Goal: Task Accomplishment & Management: Use online tool/utility

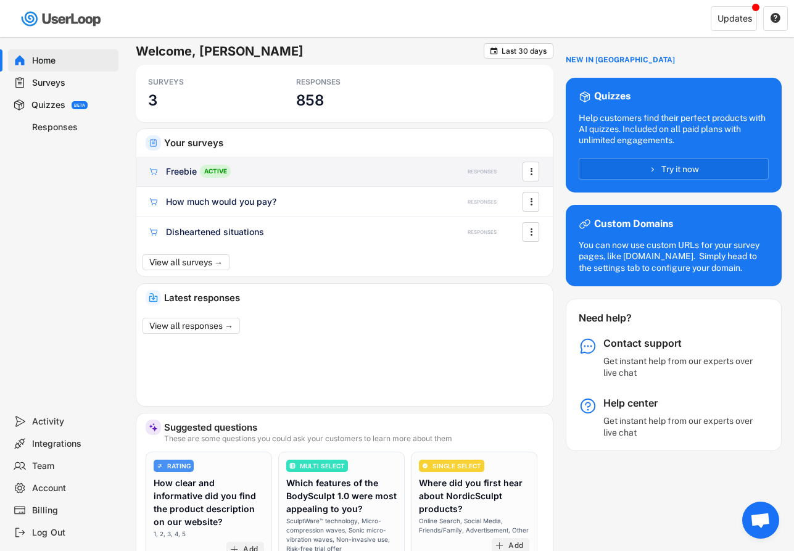
click at [238, 167] on div "Freebie ACTIVE" at bounding box center [293, 171] width 290 height 13
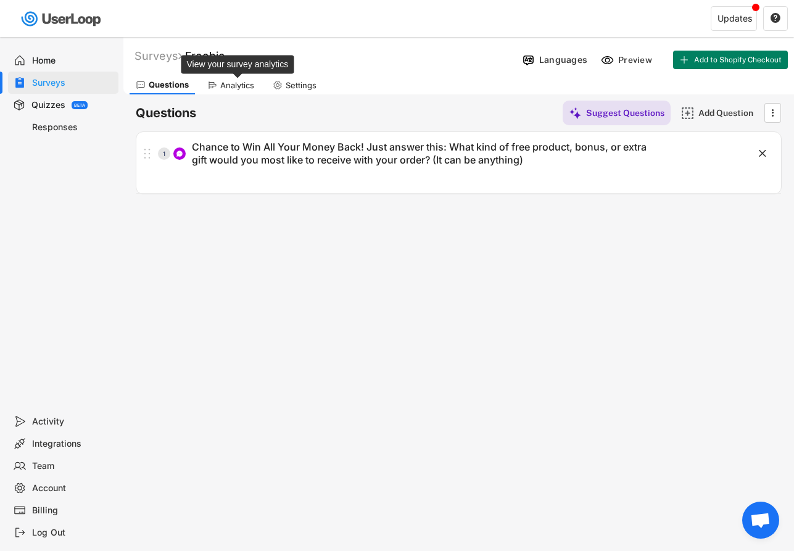
click at [221, 83] on div "Analytics" at bounding box center [237, 85] width 34 height 10
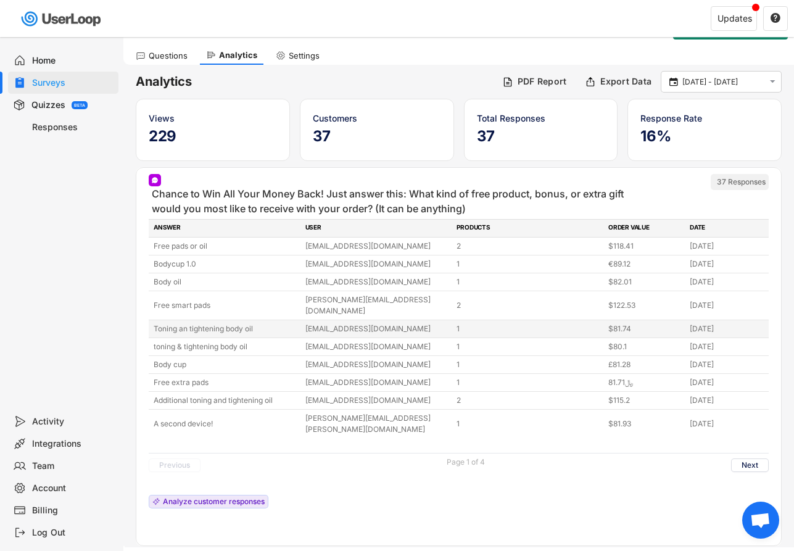
scroll to position [41, 0]
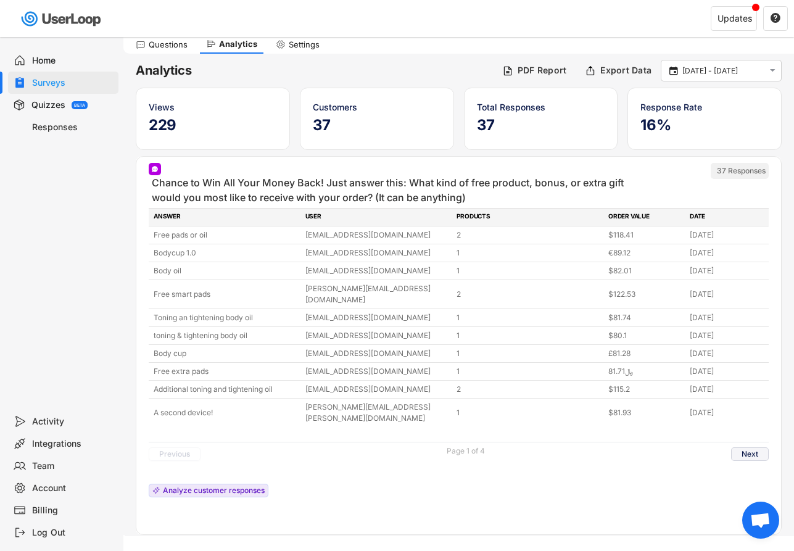
click at [747, 448] on button "Next" at bounding box center [750, 455] width 38 height 14
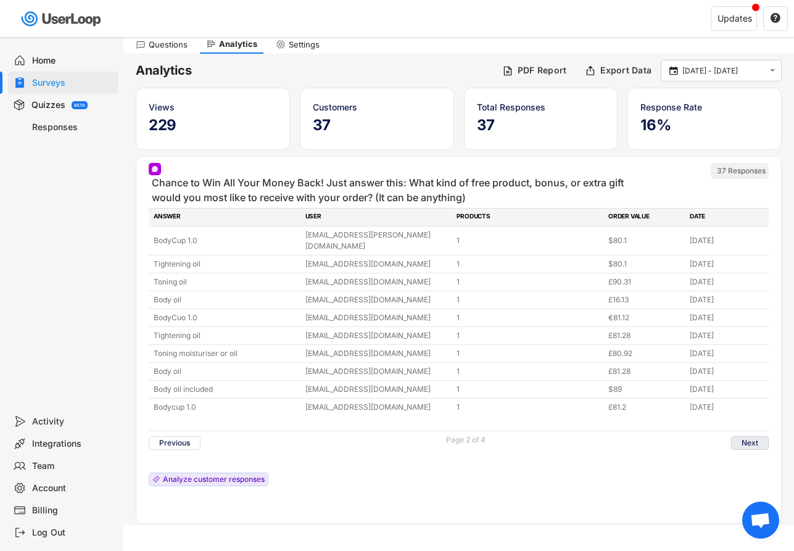
click at [743, 436] on button "Next" at bounding box center [750, 443] width 38 height 14
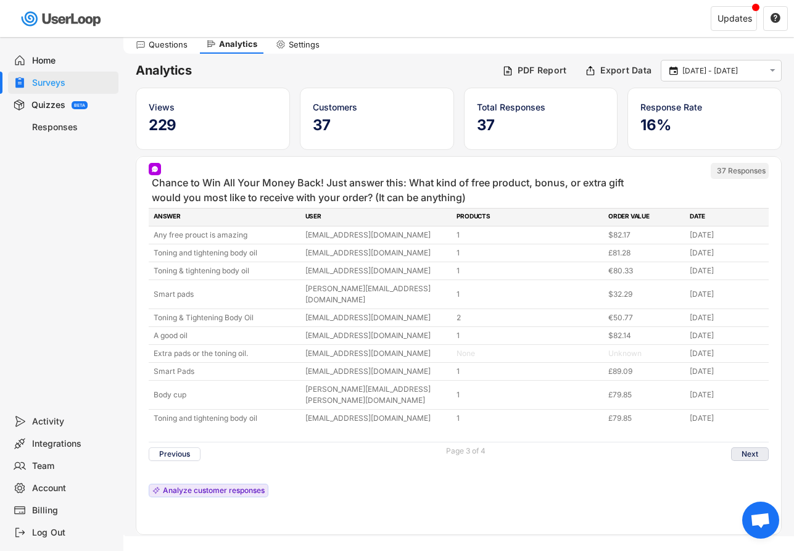
click at [738, 448] on button "Next" at bounding box center [750, 455] width 38 height 14
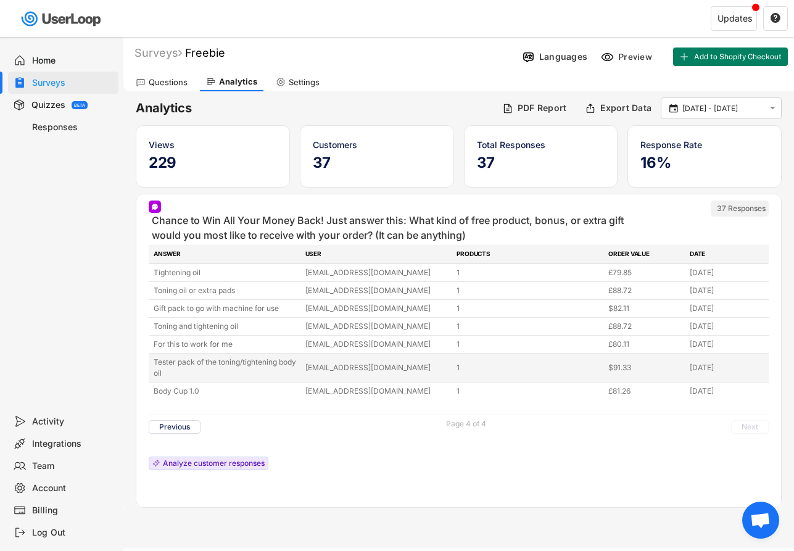
scroll to position [2, 0]
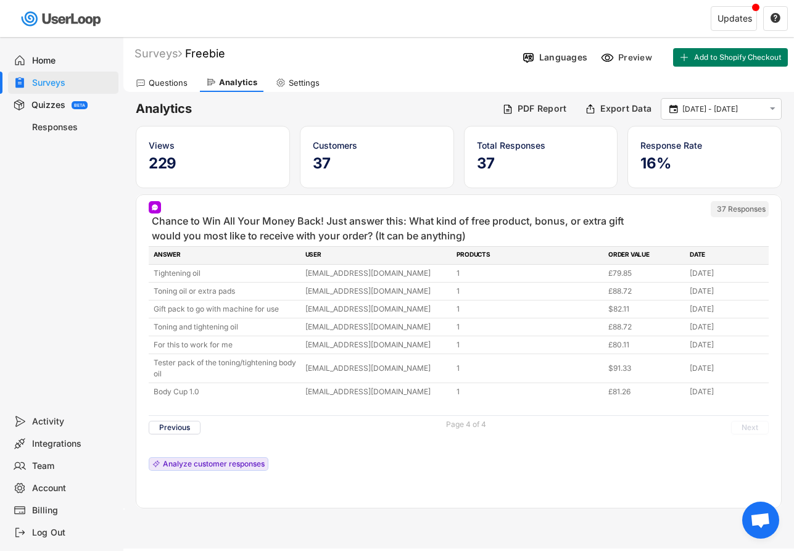
click at [172, 84] on div "Questions" at bounding box center [168, 83] width 39 height 10
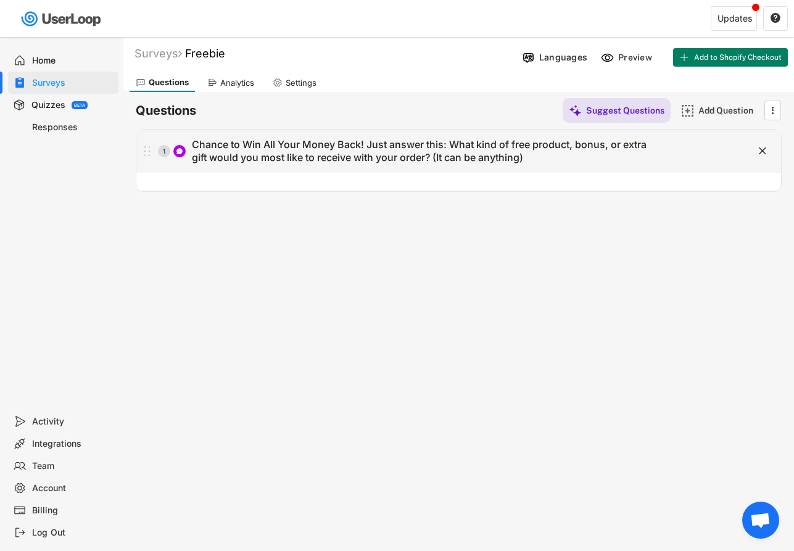
click at [678, 154] on div "1 Chance to Win All Your Money Back! Just answer this: What kind of free produc…" at bounding box center [427, 151] width 583 height 26
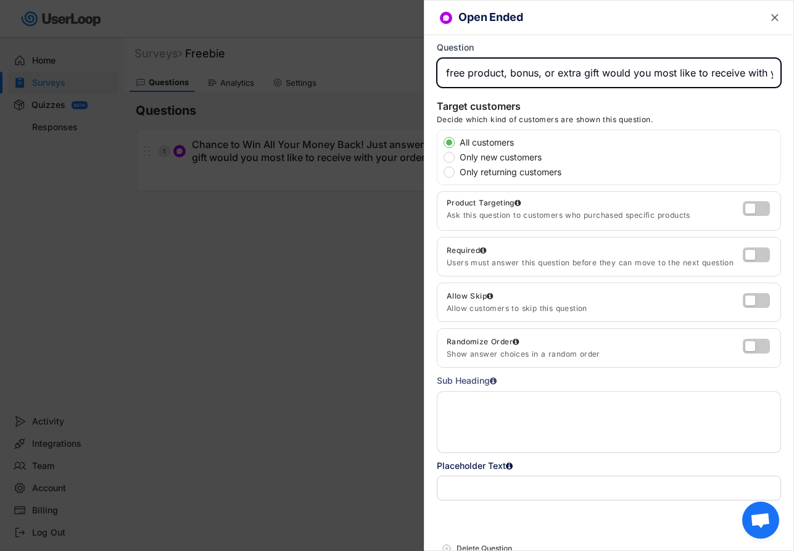
scroll to position [0, 329]
drag, startPoint x: 654, startPoint y: 73, endPoint x: 743, endPoint y: 69, distance: 88.4
click at [743, 69] on input "input" at bounding box center [609, 73] width 344 height 30
click at [607, 73] on input "input" at bounding box center [609, 73] width 344 height 30
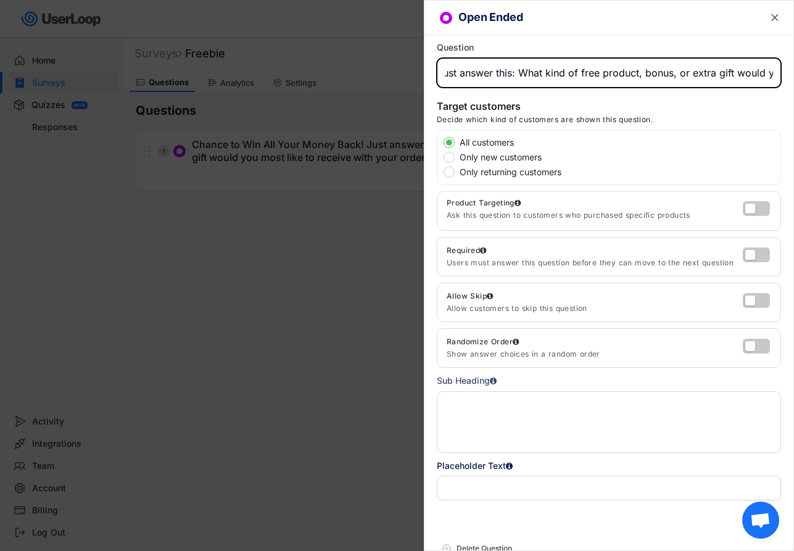
drag, startPoint x: 468, startPoint y: 72, endPoint x: 588, endPoint y: 75, distance: 119.8
click at [588, 75] on input "input" at bounding box center [609, 73] width 344 height 30
click at [581, 74] on input "input" at bounding box center [609, 73] width 344 height 30
click at [580, 75] on input "input" at bounding box center [609, 73] width 344 height 30
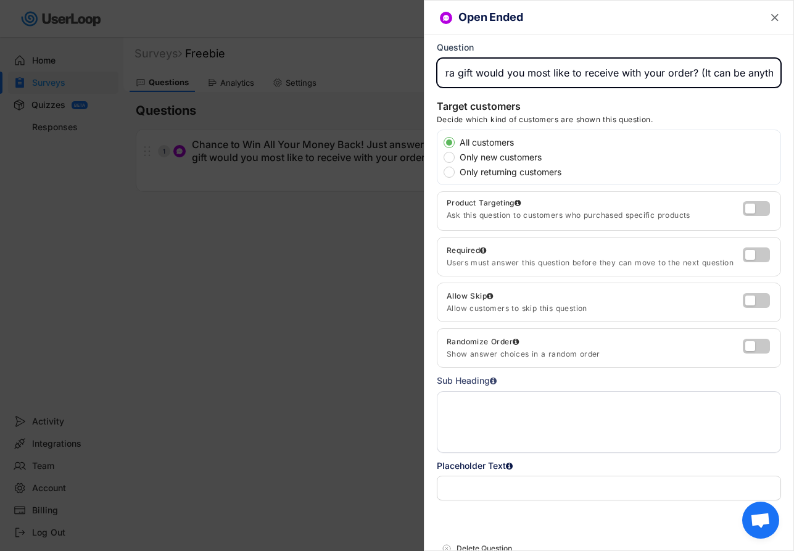
scroll to position [0, 456]
click at [686, 73] on input "input" at bounding box center [609, 73] width 344 height 30
drag, startPoint x: 767, startPoint y: 75, endPoint x: 753, endPoint y: 75, distance: 14.2
click at [753, 75] on input "input" at bounding box center [609, 73] width 344 height 30
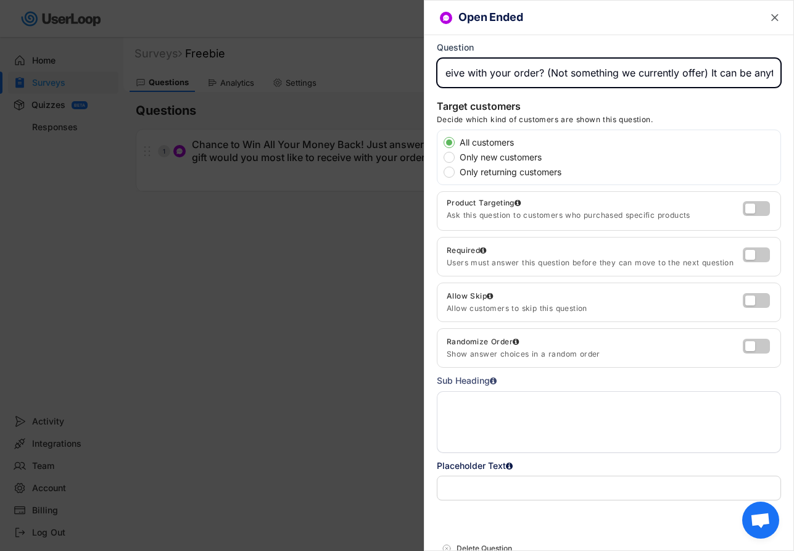
scroll to position [0, 617]
drag, startPoint x: 686, startPoint y: 71, endPoint x: 783, endPoint y: 71, distance: 96.3
click at [783, 71] on div "Open Ended  Question Target customers Decide which kind of customers are shown…" at bounding box center [609, 275] width 370 height 551
click at [631, 73] on input "input" at bounding box center [609, 73] width 344 height 30
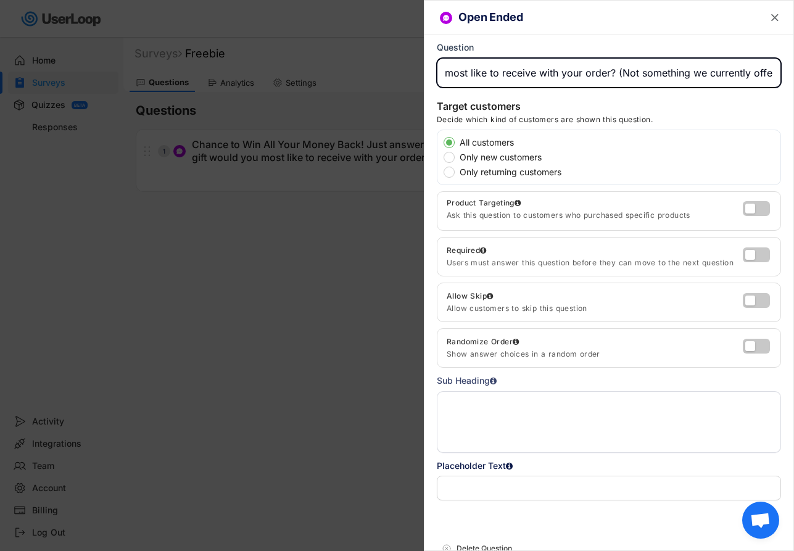
drag, startPoint x: 632, startPoint y: 74, endPoint x: 616, endPoint y: 75, distance: 16.1
click at [616, 75] on input "input" at bounding box center [609, 73] width 344 height 30
drag, startPoint x: 738, startPoint y: 72, endPoint x: 772, endPoint y: 72, distance: 33.3
click at [772, 72] on input "input" at bounding box center [609, 73] width 344 height 30
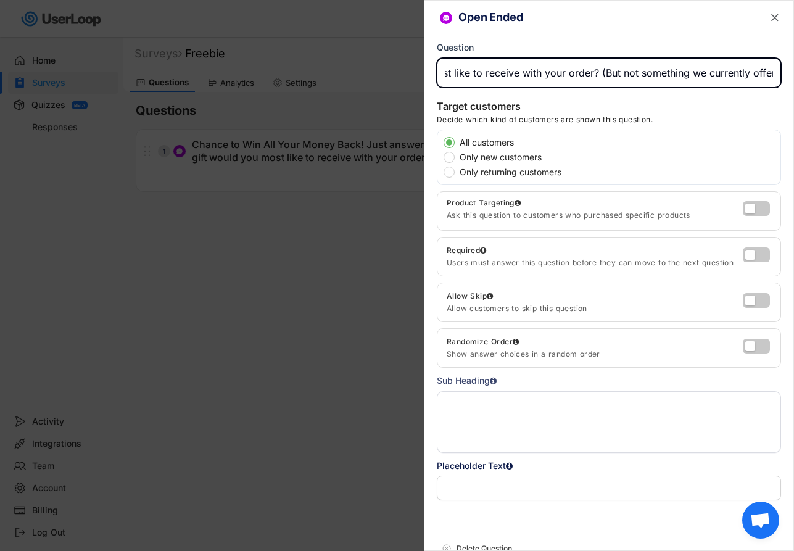
click at [768, 73] on input "input" at bounding box center [609, 73] width 344 height 30
type input "Chance to Win All Your Money Back! Just answer this: What kind of free product,…"
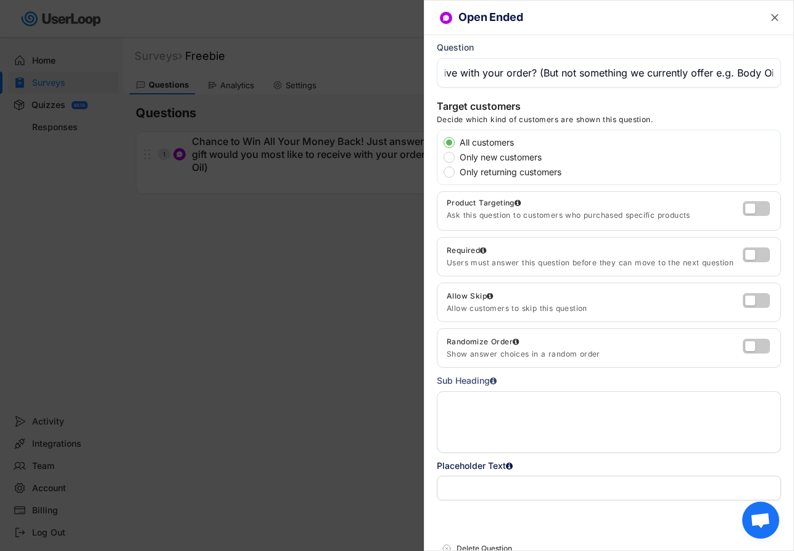
click at [686, 117] on div "Target customers Decide which kind of customers are shown this question." at bounding box center [609, 115] width 344 height 30
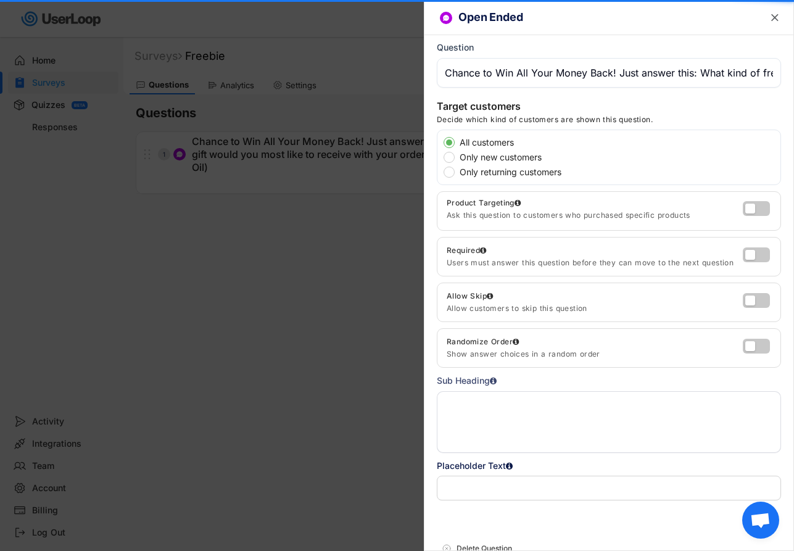
click at [349, 256] on div at bounding box center [397, 275] width 794 height 551
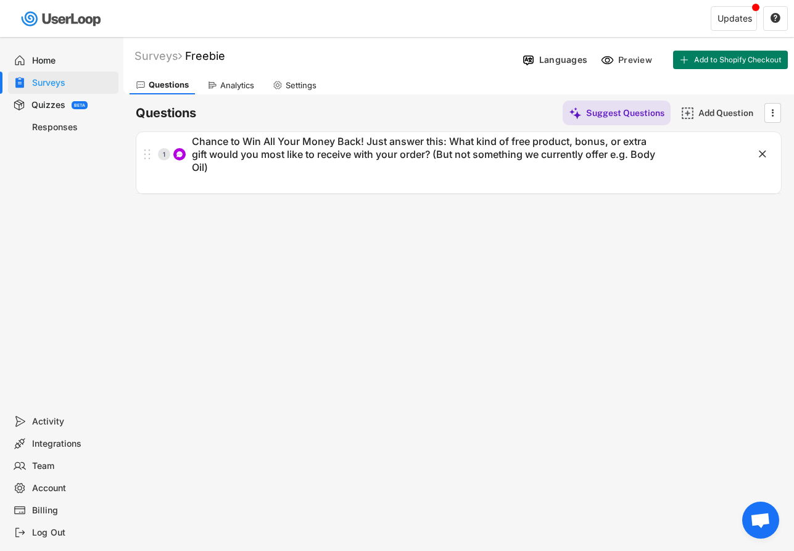
click at [217, 89] on div "Analytics" at bounding box center [230, 85] width 59 height 19
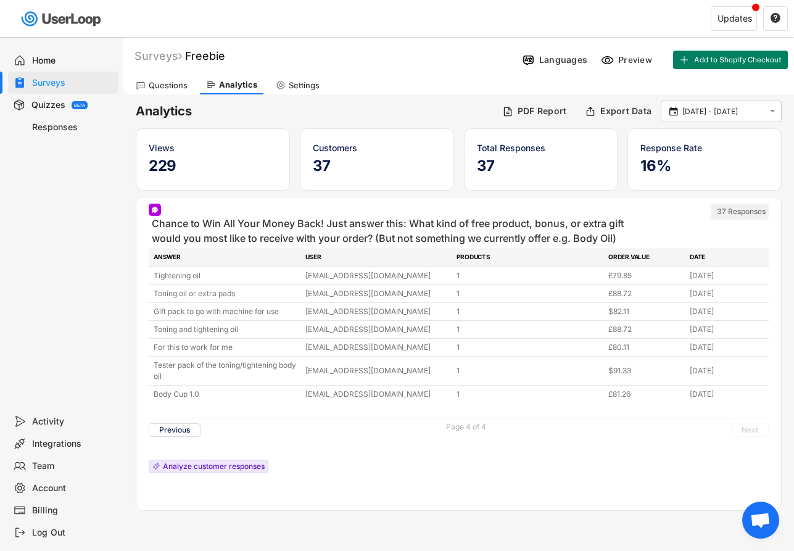
click at [53, 130] on div "Responses" at bounding box center [72, 128] width 81 height 12
